Goal: Complete application form

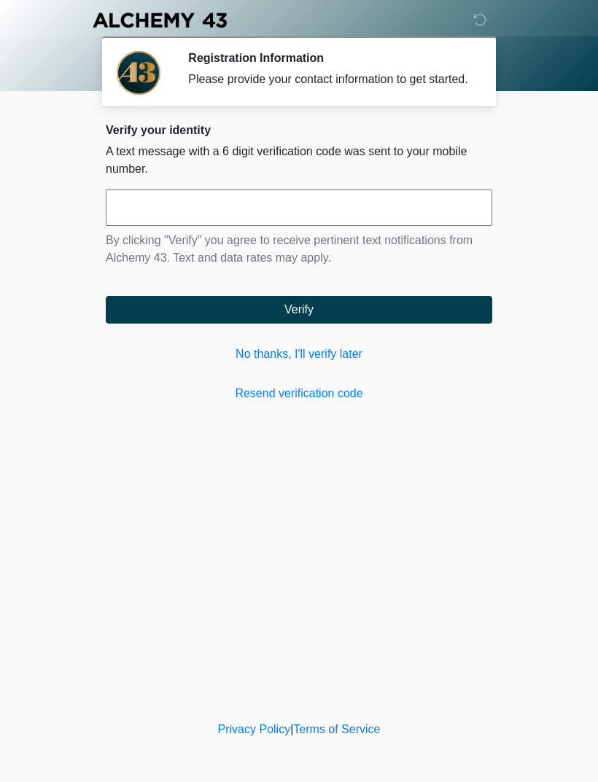
click at [329, 224] on input "text" at bounding box center [299, 207] width 386 height 36
type input "******"
click at [350, 324] on button "Verify" at bounding box center [299, 310] width 386 height 28
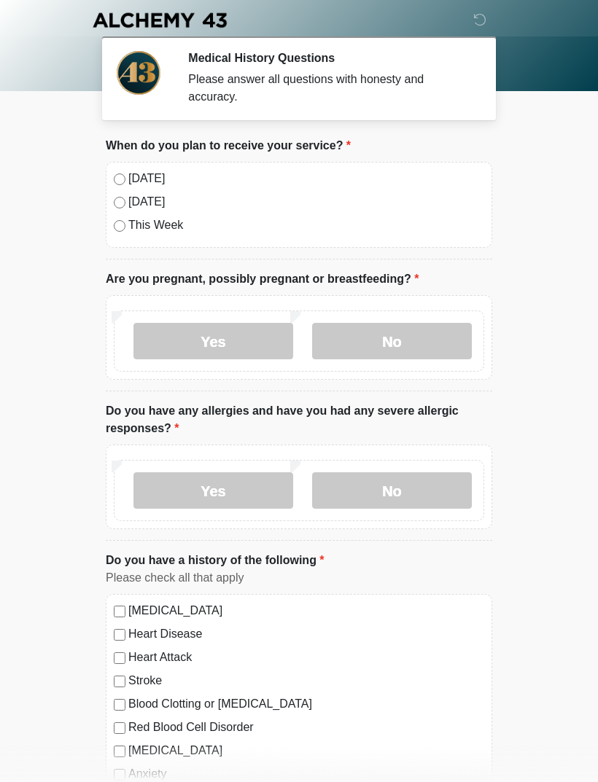
click at [136, 187] on label "[DATE]" at bounding box center [306, 178] width 356 height 17
click at [402, 356] on label "No" at bounding box center [392, 341] width 160 height 36
click at [407, 495] on label "No" at bounding box center [392, 490] width 160 height 36
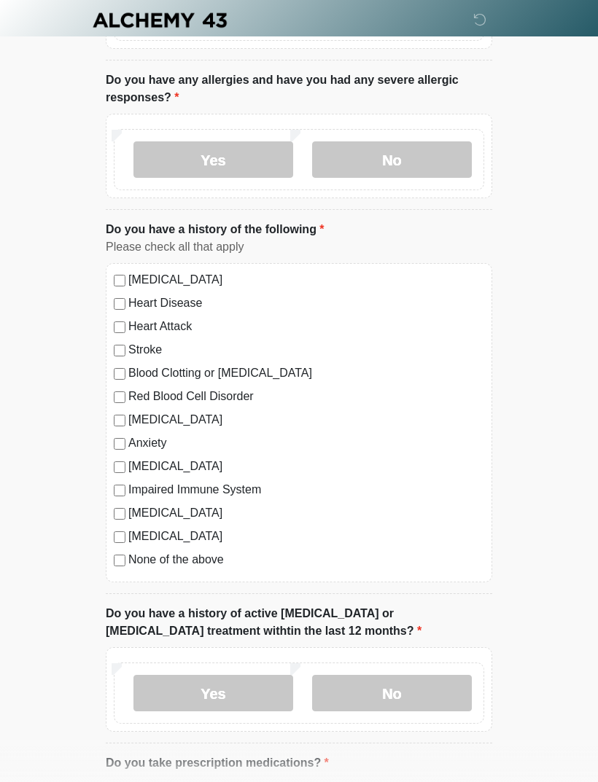
scroll to position [334, 0]
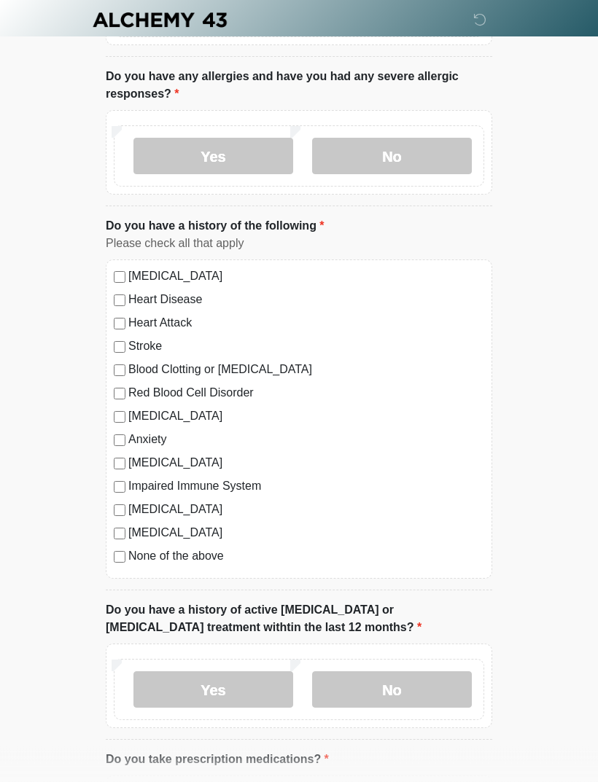
click at [213, 554] on label "None of the above" at bounding box center [306, 556] width 356 height 17
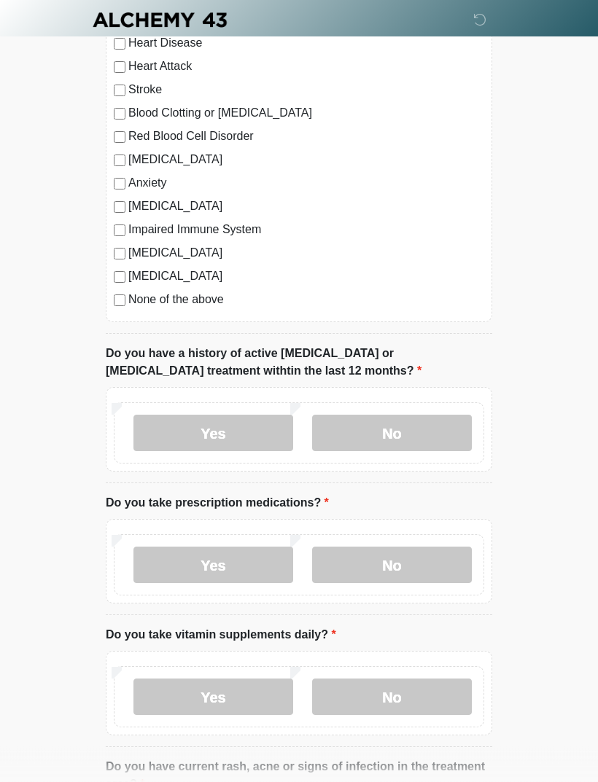
scroll to position [593, 0]
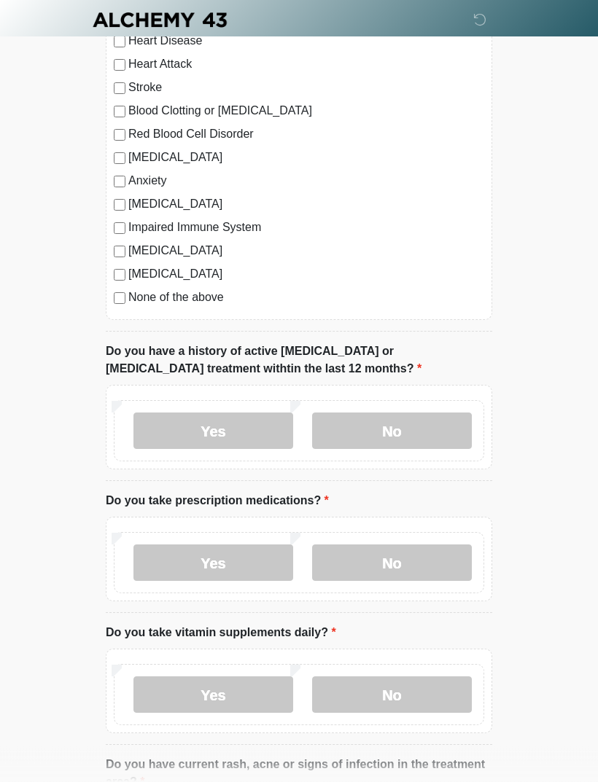
click at [453, 437] on label "No" at bounding box center [392, 431] width 160 height 36
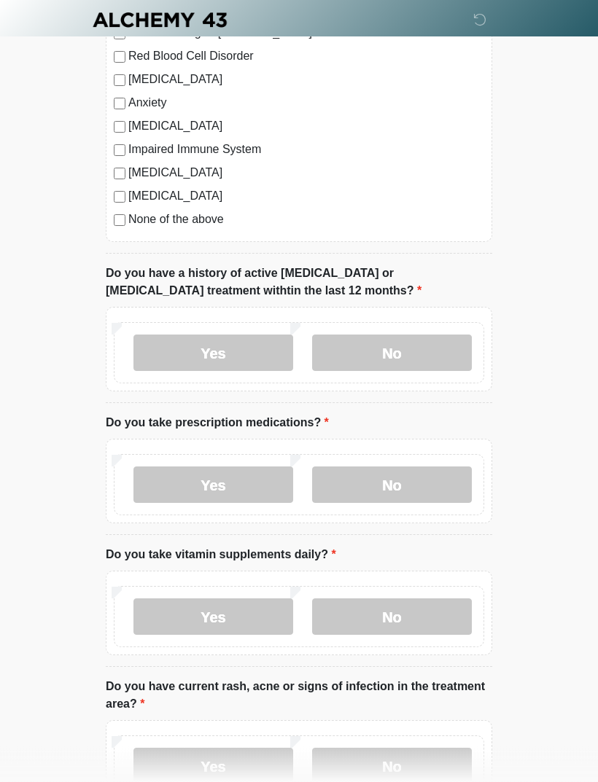
scroll to position [671, 0]
click at [438, 488] on label "No" at bounding box center [392, 484] width 160 height 36
click at [431, 643] on div "Yes No" at bounding box center [299, 615] width 370 height 61
click at [431, 627] on label "No" at bounding box center [392, 616] width 160 height 36
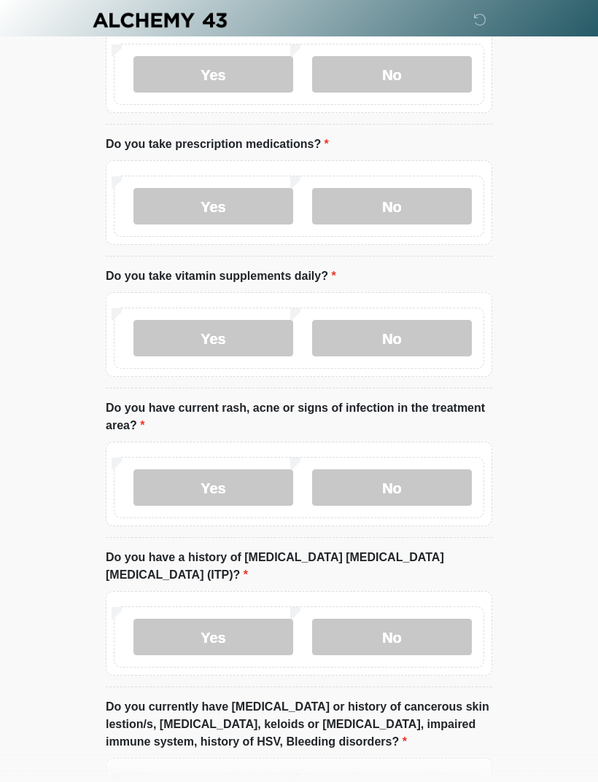
scroll to position [950, 0]
click at [432, 485] on label "No" at bounding box center [392, 487] width 160 height 36
click at [433, 618] on label "No" at bounding box center [392, 636] width 160 height 36
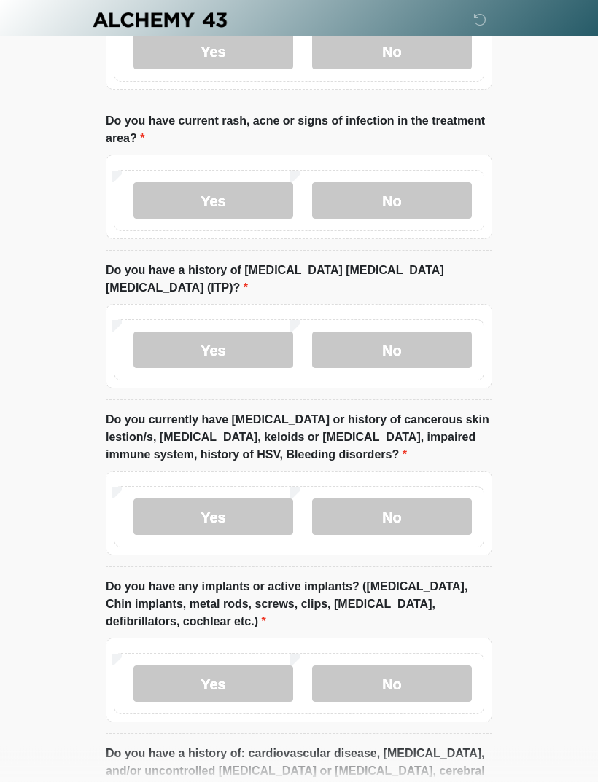
scroll to position [1237, 0]
click at [439, 509] on label "No" at bounding box center [392, 516] width 160 height 36
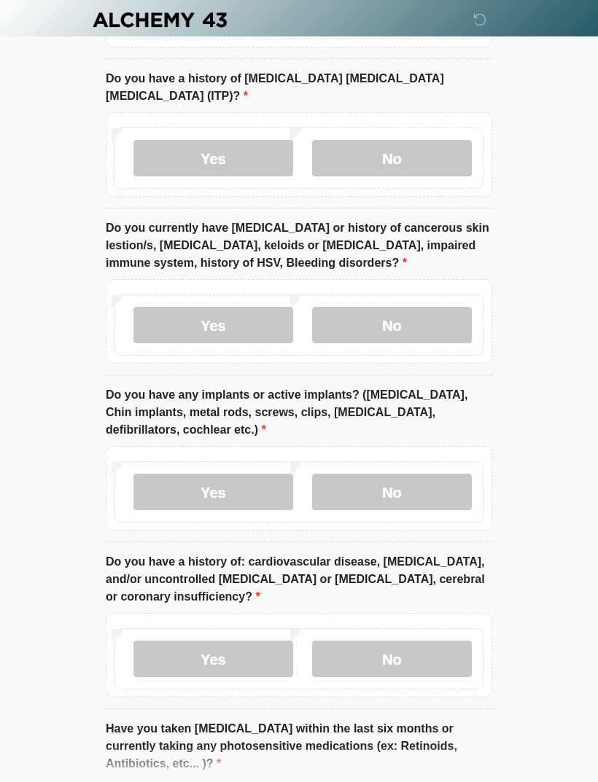
scroll to position [1429, 0]
click at [445, 473] on label "No" at bounding box center [392, 491] width 160 height 36
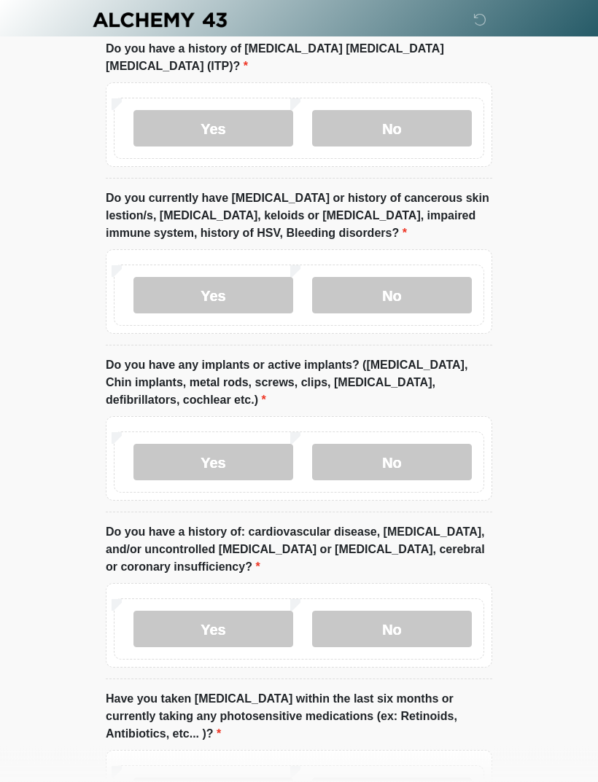
scroll to position [1572, 0]
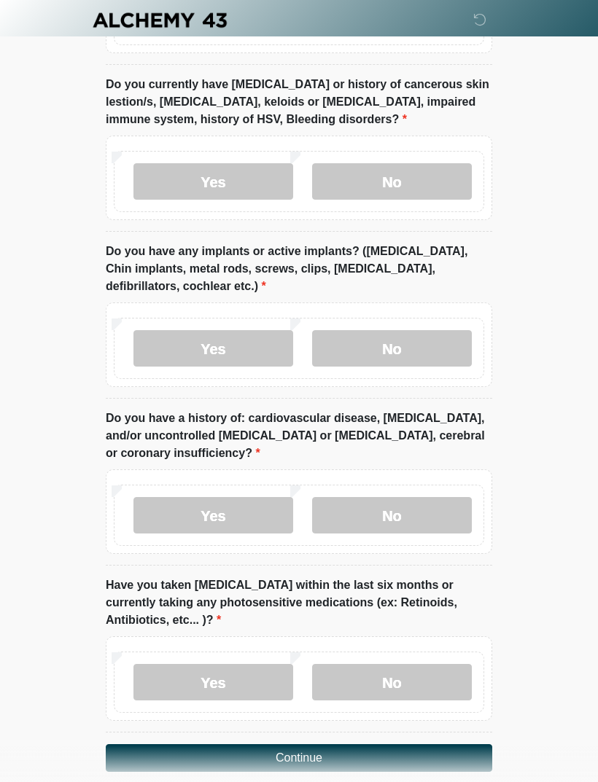
click at [406, 499] on label "No" at bounding box center [392, 515] width 160 height 36
click at [404, 668] on label "No" at bounding box center [392, 682] width 160 height 36
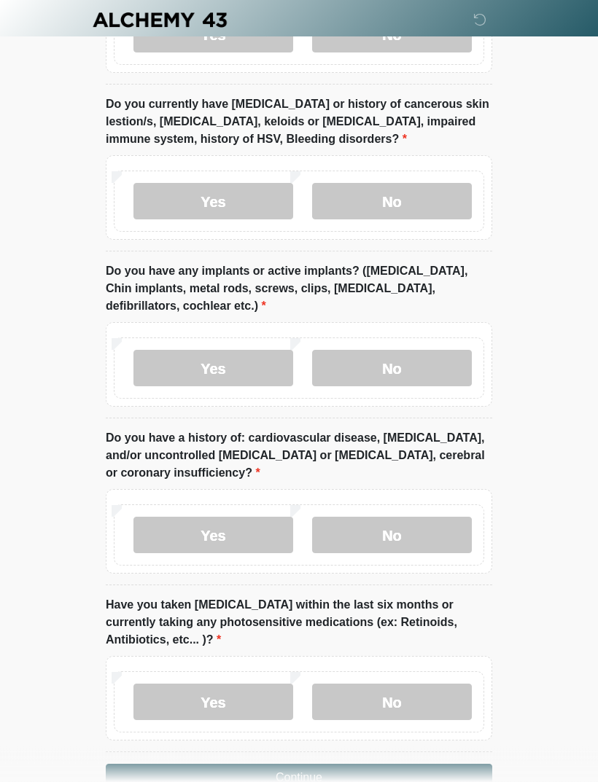
scroll to position [1552, 0]
click at [369, 764] on button "Continue" at bounding box center [299, 778] width 386 height 28
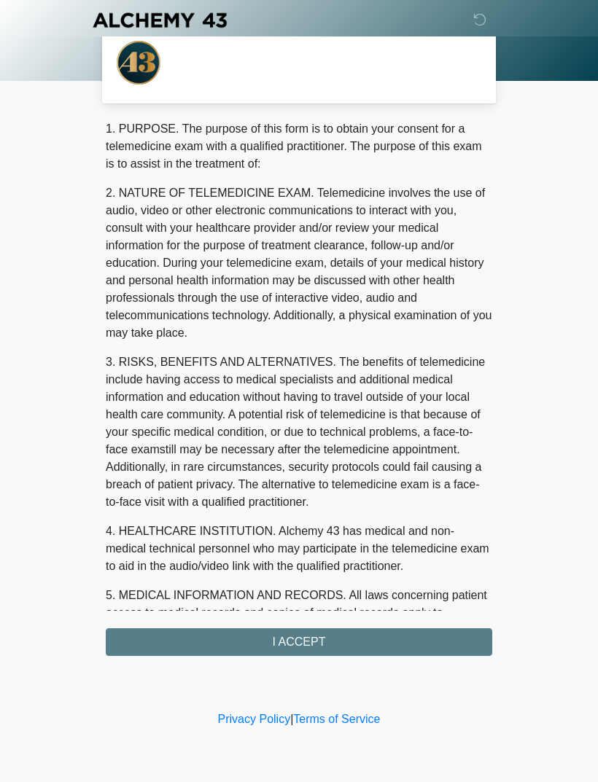
scroll to position [0, 0]
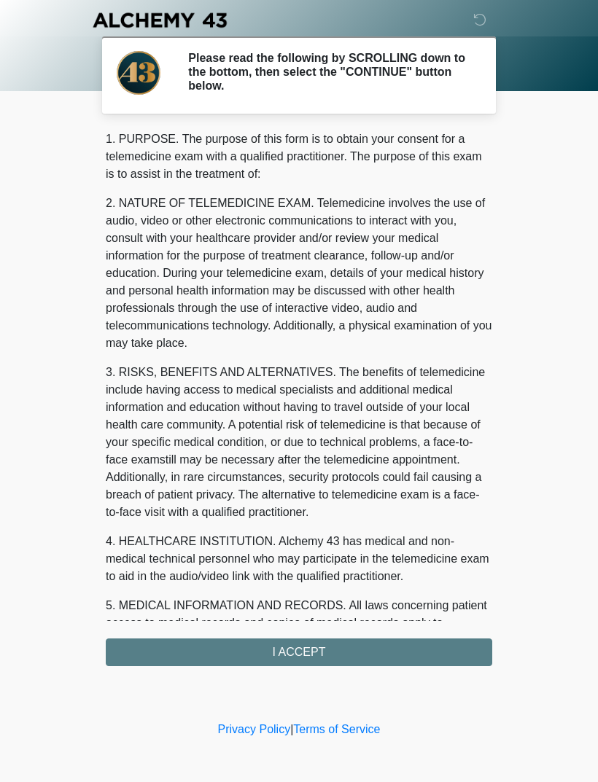
click at [386, 651] on div "1. PURPOSE. The purpose of this form is to obtain your consent for a telemedici…" at bounding box center [299, 398] width 386 height 536
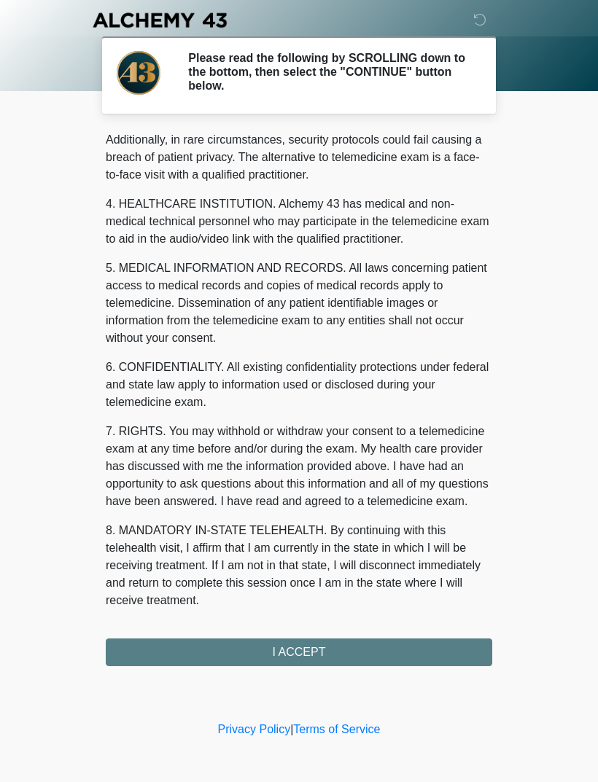
click at [332, 654] on button "I ACCEPT" at bounding box center [299, 652] width 386 height 28
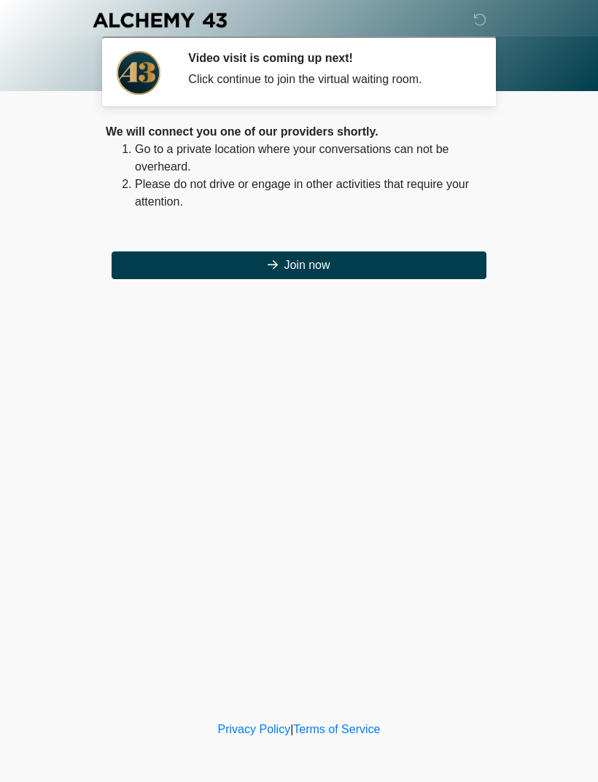
click at [417, 271] on button "Join now" at bounding box center [299, 265] width 375 height 28
